Goal: Task Accomplishment & Management: Complete application form

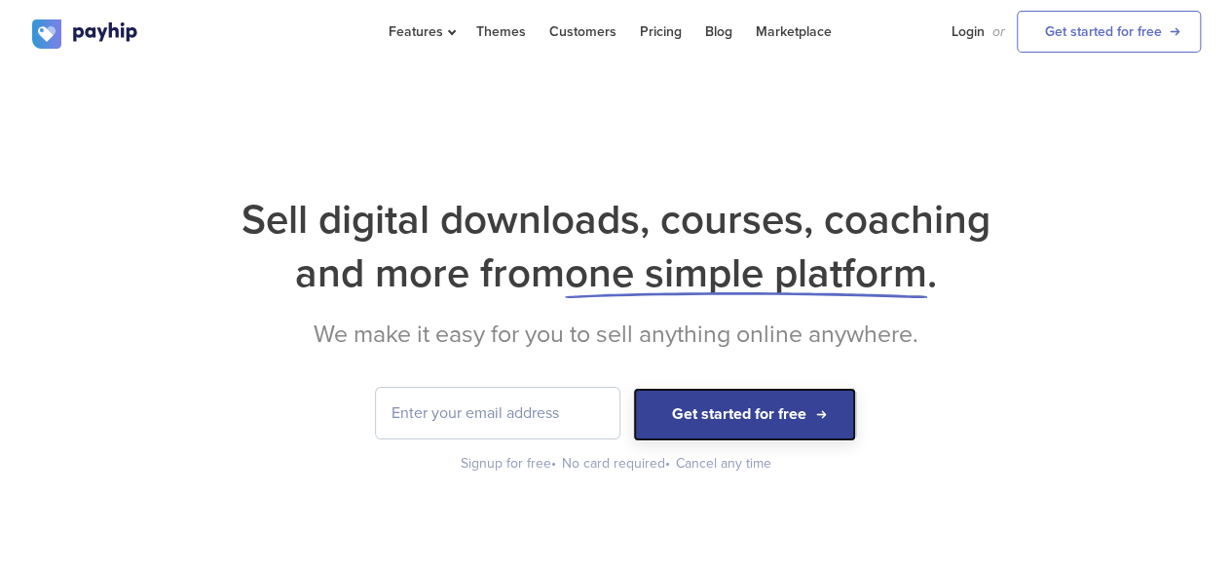
click at [717, 408] on button "Get started for free" at bounding box center [744, 415] width 223 height 54
click at [721, 413] on button "Get started for free" at bounding box center [744, 415] width 223 height 54
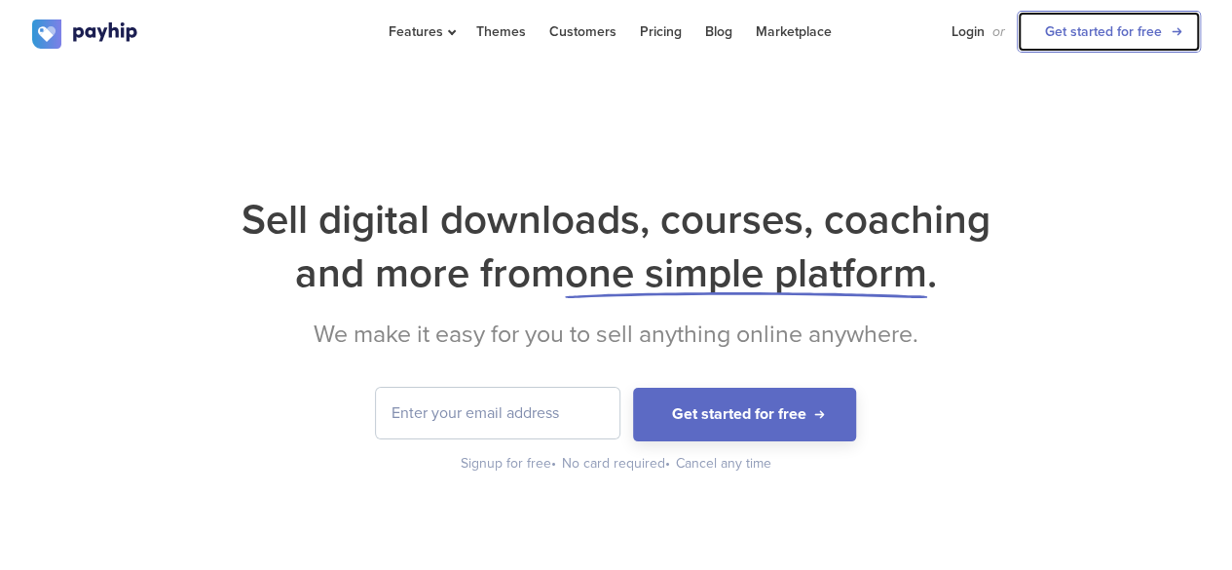
click at [1075, 36] on link "Get started for free" at bounding box center [1109, 32] width 184 height 42
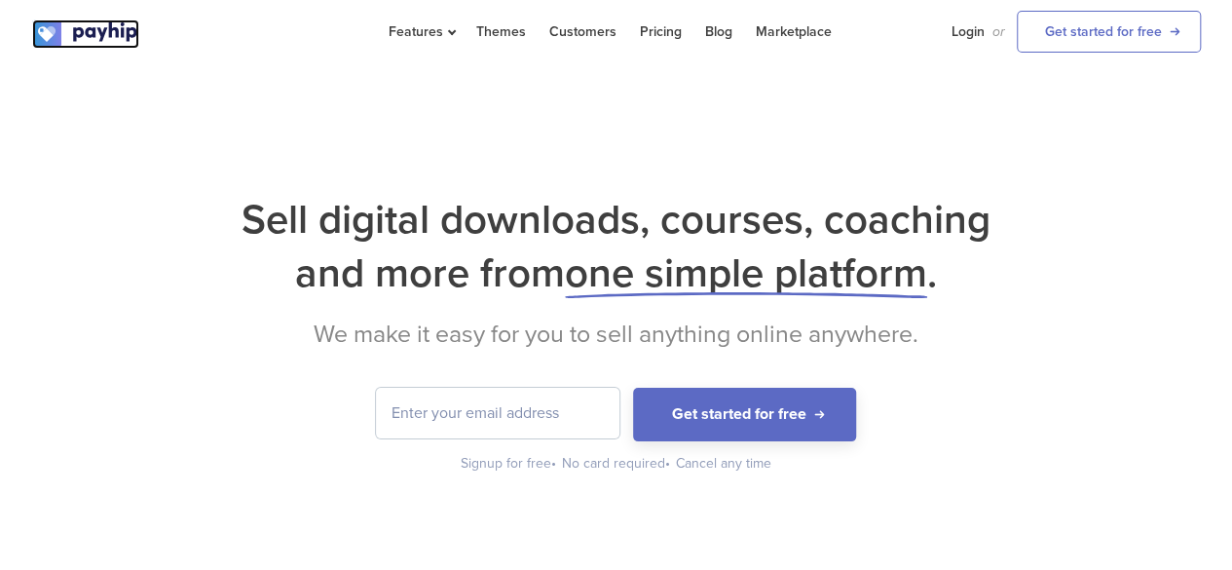
click at [41, 34] on img at bounding box center [85, 33] width 107 height 29
